Goal: Task Accomplishment & Management: Use online tool/utility

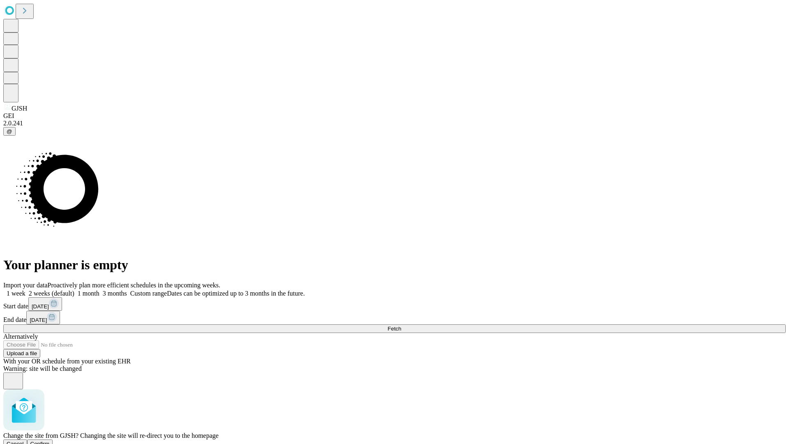
click at [50, 441] on span "Confirm" at bounding box center [39, 444] width 19 height 6
click at [100, 290] on label "1 month" at bounding box center [86, 293] width 25 height 7
click at [401, 326] on span "Fetch" at bounding box center [395, 329] width 14 height 6
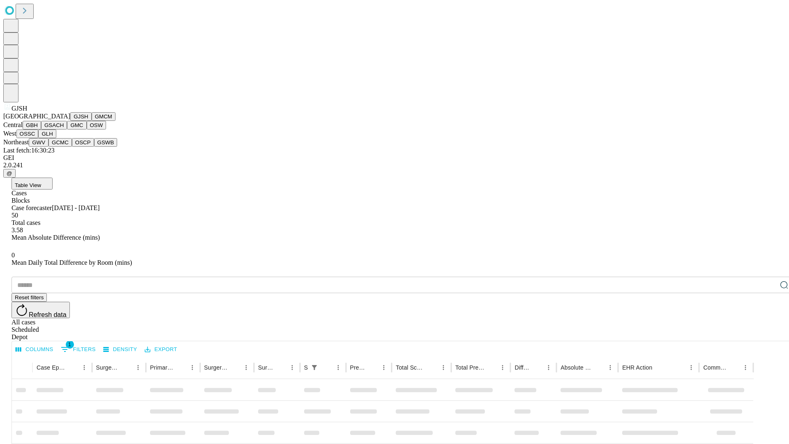
click at [92, 121] on button "GMCM" at bounding box center [104, 116] width 24 height 9
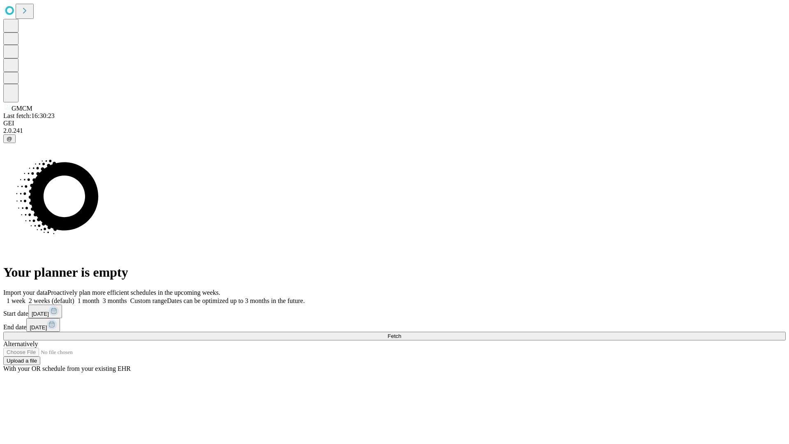
click at [100, 297] on label "1 month" at bounding box center [86, 300] width 25 height 7
click at [401, 333] on span "Fetch" at bounding box center [395, 336] width 14 height 6
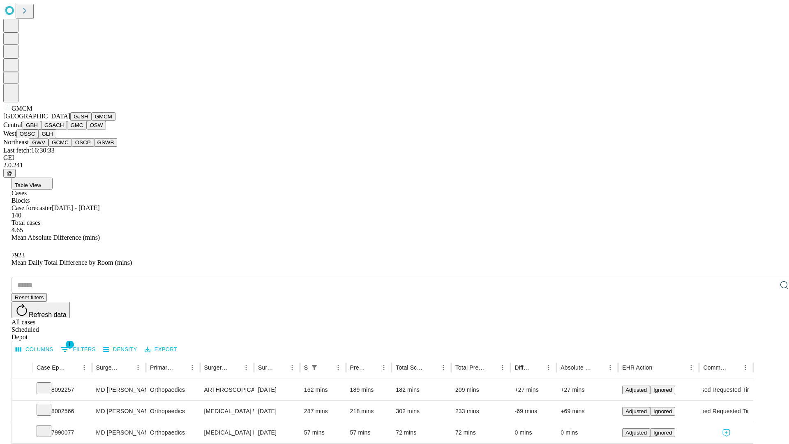
click at [41, 130] on button "GBH" at bounding box center [32, 125] width 19 height 9
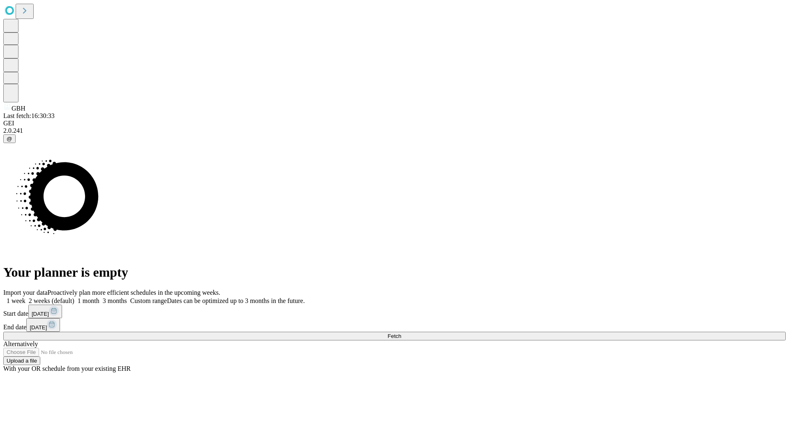
click at [401, 333] on span "Fetch" at bounding box center [395, 336] width 14 height 6
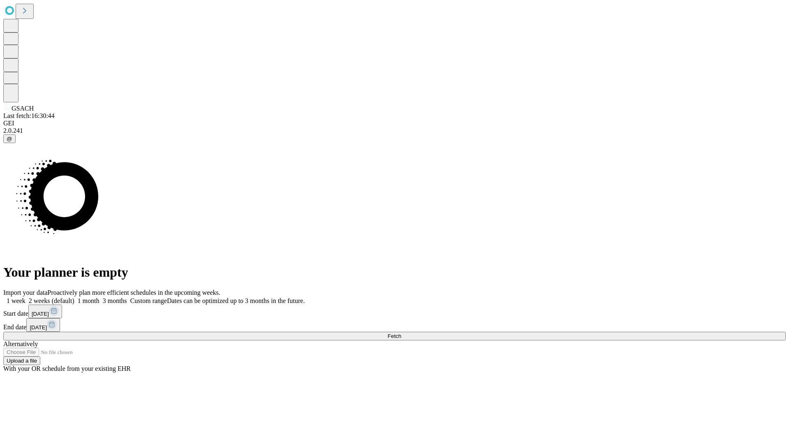
click at [100, 297] on label "1 month" at bounding box center [86, 300] width 25 height 7
click at [401, 333] on span "Fetch" at bounding box center [395, 336] width 14 height 6
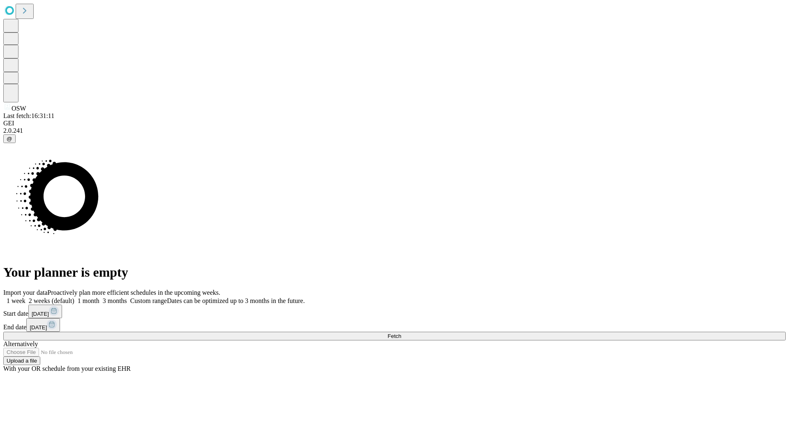
click at [100, 297] on label "1 month" at bounding box center [86, 300] width 25 height 7
click at [401, 333] on span "Fetch" at bounding box center [395, 336] width 14 height 6
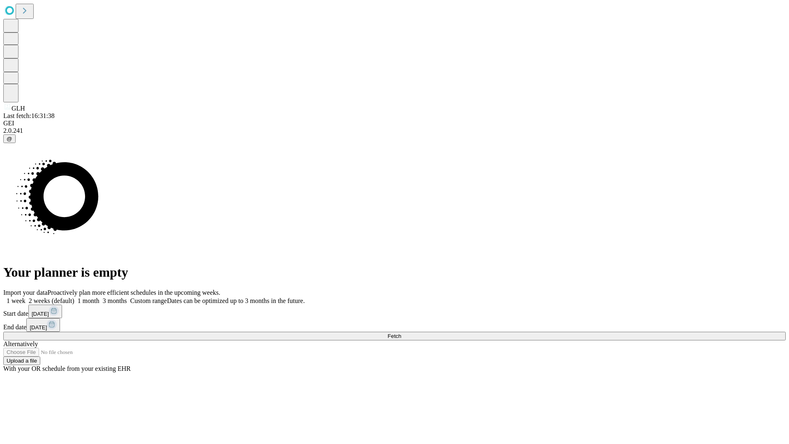
click at [100, 297] on label "1 month" at bounding box center [86, 300] width 25 height 7
click at [401, 333] on span "Fetch" at bounding box center [395, 336] width 14 height 6
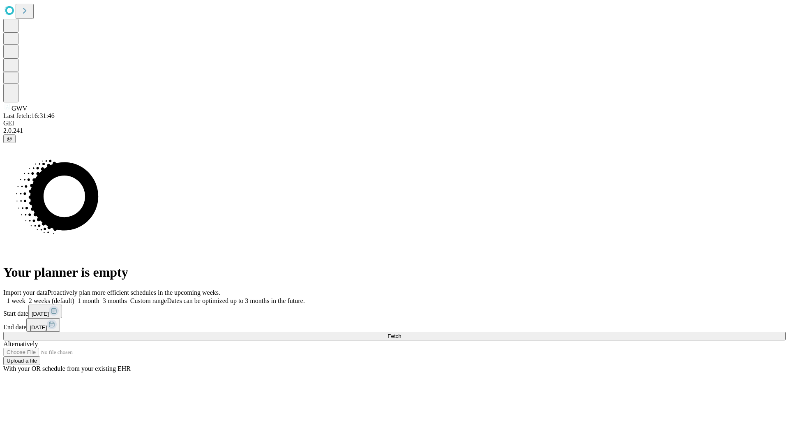
click at [100, 297] on label "1 month" at bounding box center [86, 300] width 25 height 7
click at [401, 333] on span "Fetch" at bounding box center [395, 336] width 14 height 6
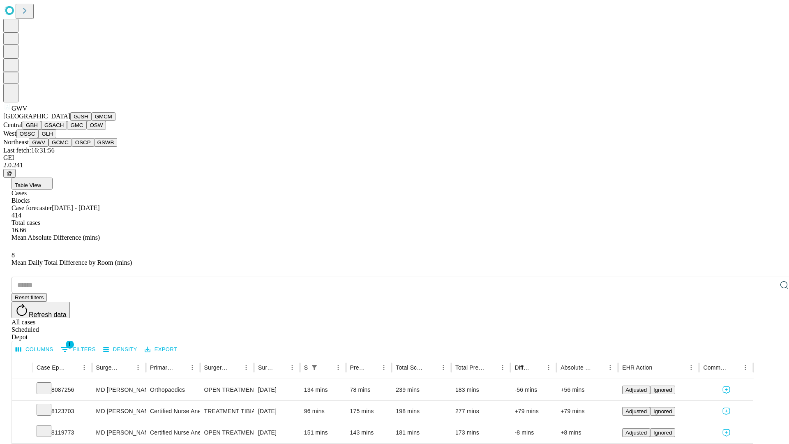
click at [64, 147] on button "GCMC" at bounding box center [60, 142] width 23 height 9
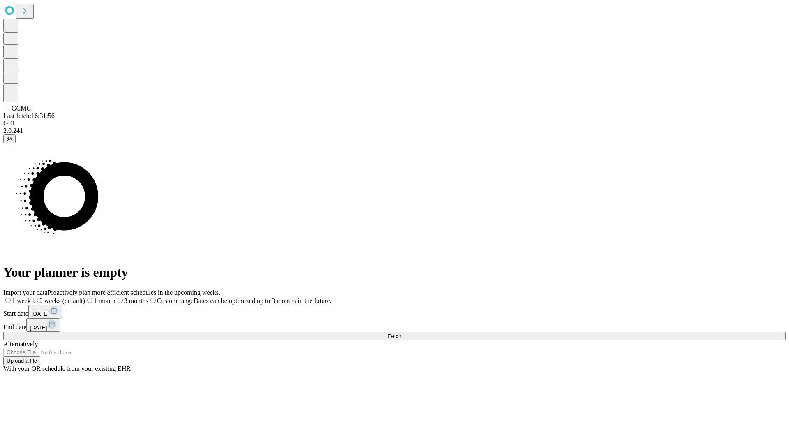
click at [116, 297] on label "1 month" at bounding box center [100, 300] width 30 height 7
click at [401, 333] on span "Fetch" at bounding box center [395, 336] width 14 height 6
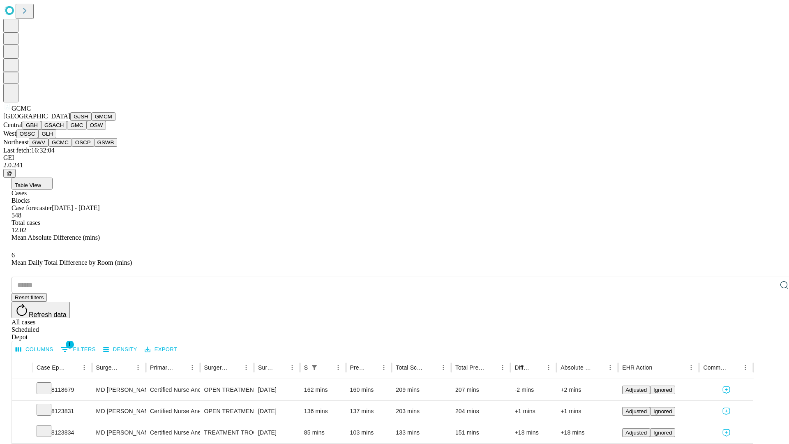
click at [72, 147] on button "OSCP" at bounding box center [83, 142] width 22 height 9
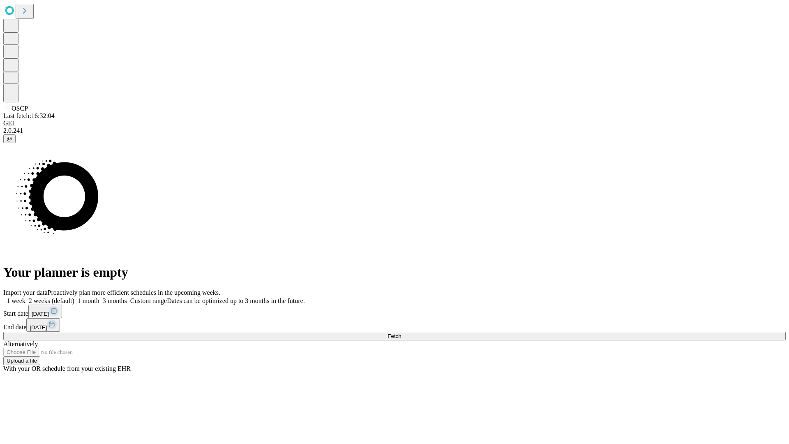
click at [100, 297] on label "1 month" at bounding box center [86, 300] width 25 height 7
click at [401, 333] on span "Fetch" at bounding box center [395, 336] width 14 height 6
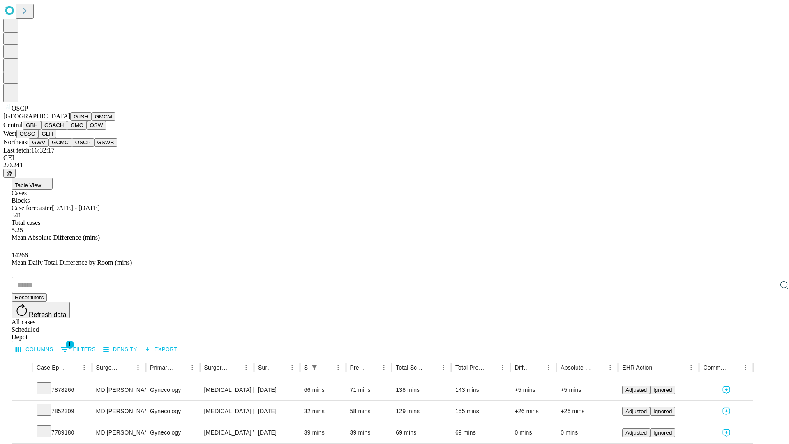
click at [94, 147] on button "GSWB" at bounding box center [105, 142] width 23 height 9
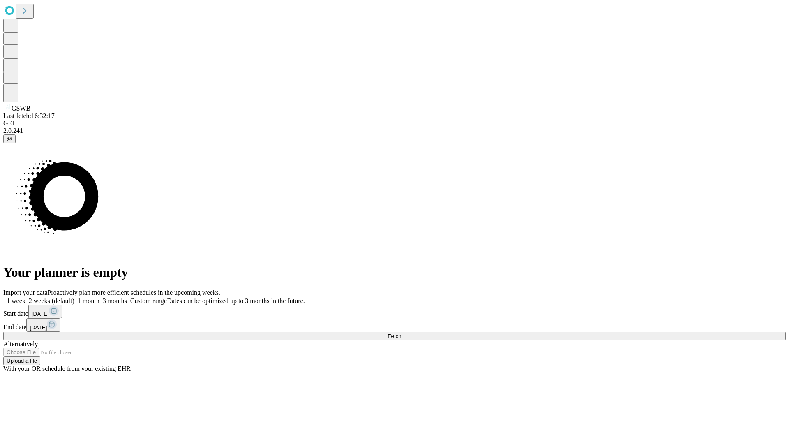
click at [401, 333] on span "Fetch" at bounding box center [395, 336] width 14 height 6
